Goal: Task Accomplishment & Management: Use online tool/utility

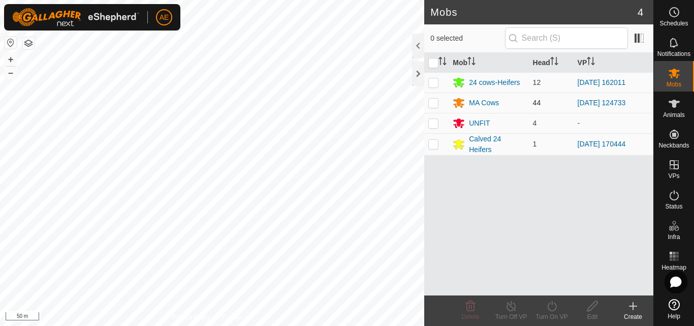
click at [435, 104] on p-checkbox at bounding box center [433, 103] width 10 height 8
checkbox input "true"
click at [555, 309] on icon at bounding box center [551, 306] width 9 height 10
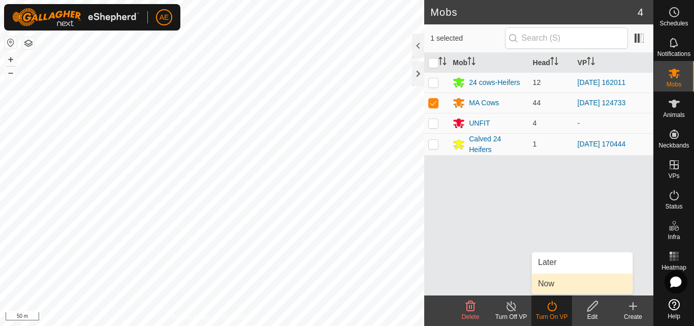
click at [550, 284] on link "Now" at bounding box center [582, 283] width 101 height 20
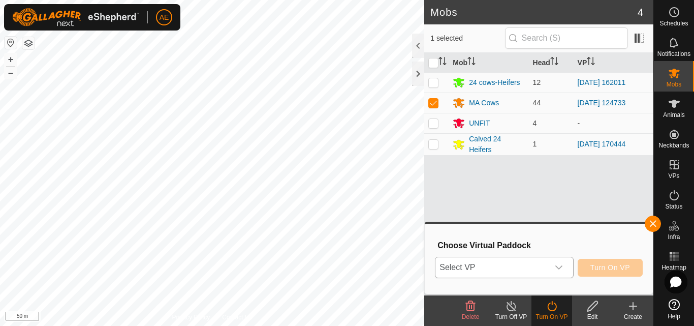
click at [560, 266] on icon "dropdown trigger" at bounding box center [559, 267] width 8 height 8
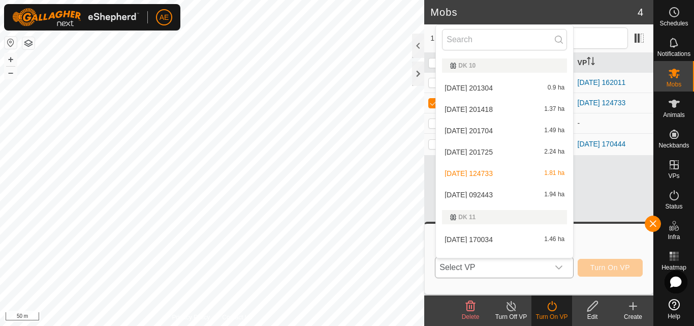
scroll to position [13, 0]
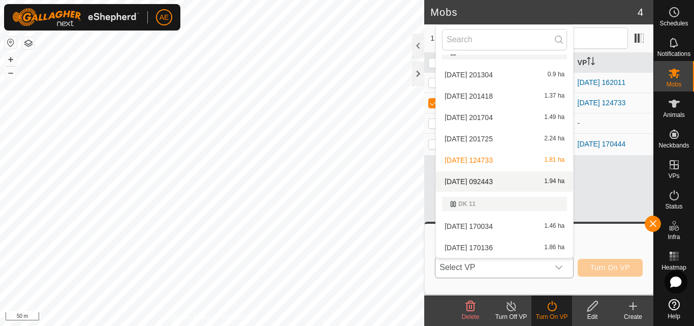
click at [520, 185] on li "[DATE] 092443 1.94 ha" at bounding box center [504, 181] width 137 height 20
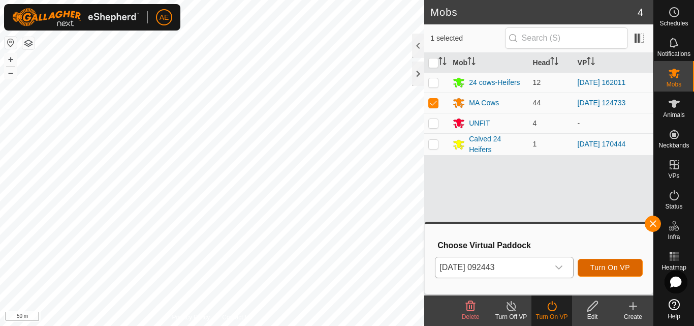
click at [598, 269] on span "Turn On VP" at bounding box center [610, 267] width 40 height 8
